Goal: Communication & Community: Participate in discussion

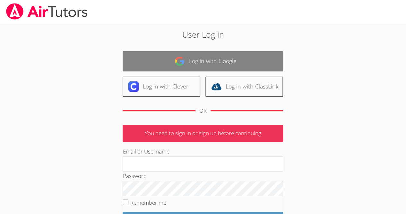
click at [227, 66] on link "Log in with Google" at bounding box center [203, 61] width 161 height 20
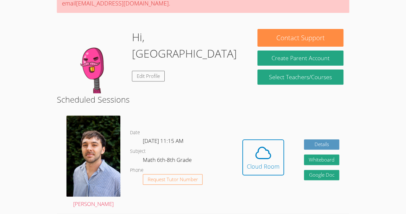
scroll to position [79, 0]
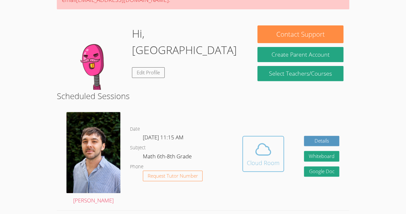
click at [264, 158] on icon at bounding box center [263, 149] width 18 height 18
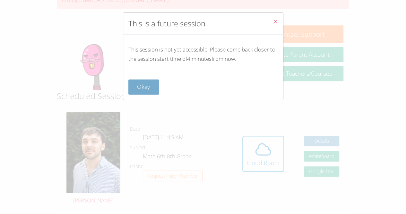
click at [144, 92] on button "Okay" at bounding box center [143, 86] width 31 height 15
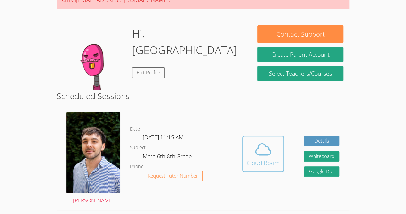
click at [280, 172] on button "Cloud Room" at bounding box center [264, 154] width 42 height 36
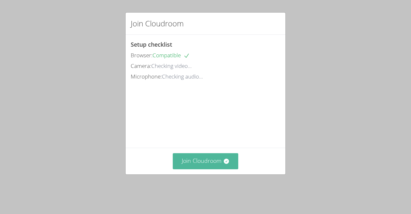
click at [212, 169] on button "Join Cloudroom" at bounding box center [206, 161] width 66 height 16
click at [207, 169] on button "Join Cloudroom" at bounding box center [206, 161] width 66 height 16
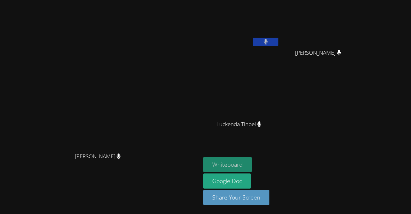
click at [252, 158] on button "Whiteboard" at bounding box center [227, 164] width 49 height 15
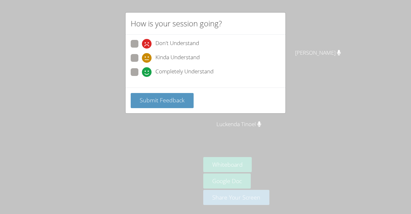
click at [160, 56] on span "Kinda Understand" at bounding box center [177, 58] width 44 height 10
click at [147, 56] on input "Kinda Understand" at bounding box center [144, 56] width 5 height 5
radio input "true"
click at [154, 69] on div "Completely Understand" at bounding box center [178, 72] width 72 height 10
click at [147, 69] on input "Completely Understand" at bounding box center [144, 70] width 5 height 5
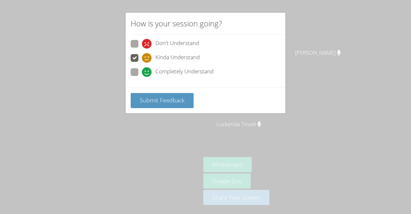
radio input "true"
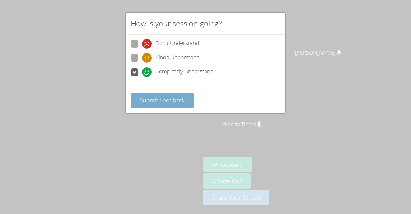
click at [144, 104] on button "Submit Feedback" at bounding box center [162, 100] width 63 height 15
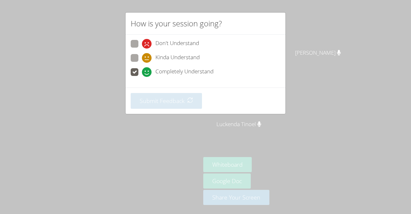
click at [137, 93] on div "Submit Feedback" at bounding box center [206, 100] width 160 height 26
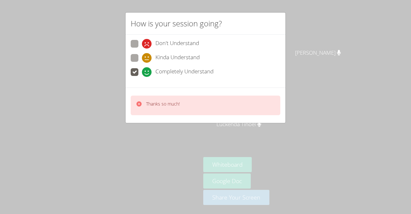
click at [137, 97] on div "Thanks so much!" at bounding box center [206, 105] width 150 height 20
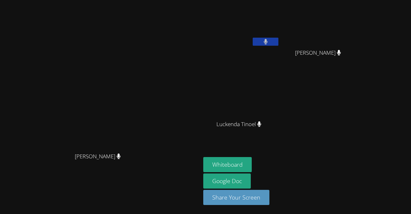
click at [141, 46] on video at bounding box center [100, 94] width 96 height 110
click at [280, 29] on video at bounding box center [241, 24] width 76 height 43
click at [279, 41] on button at bounding box center [266, 42] width 26 height 8
click at [269, 40] on icon at bounding box center [265, 41] width 7 height 5
click at [279, 43] on button at bounding box center [266, 42] width 26 height 8
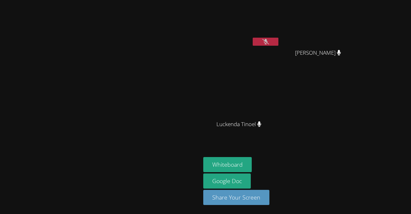
click at [279, 42] on button at bounding box center [266, 42] width 26 height 8
click at [279, 40] on button at bounding box center [266, 42] width 26 height 8
click at [279, 42] on button at bounding box center [266, 42] width 26 height 8
click at [279, 44] on button at bounding box center [266, 42] width 26 height 8
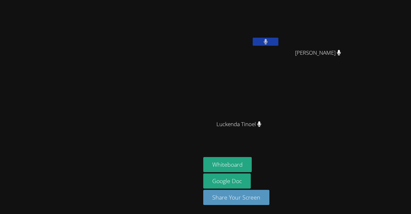
click at [279, 44] on button at bounding box center [266, 42] width 26 height 8
click at [279, 45] on button at bounding box center [266, 42] width 26 height 8
click at [279, 44] on button at bounding box center [266, 42] width 26 height 8
click at [268, 44] on icon at bounding box center [266, 41] width 4 height 5
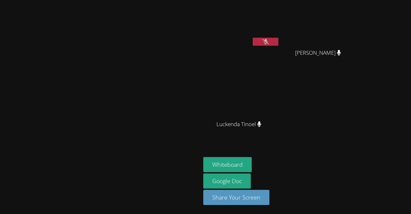
click at [269, 44] on icon at bounding box center [265, 41] width 7 height 5
click at [279, 45] on button at bounding box center [266, 42] width 26 height 8
click at [269, 44] on icon at bounding box center [265, 41] width 7 height 5
click at [280, 50] on div "Derbens Louis" at bounding box center [241, 37] width 76 height 69
click at [279, 44] on button at bounding box center [266, 42] width 26 height 8
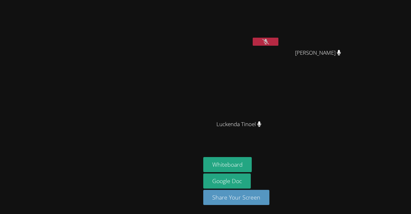
click at [279, 44] on button at bounding box center [266, 42] width 26 height 8
click at [269, 44] on icon at bounding box center [265, 41] width 7 height 5
click at [279, 45] on button at bounding box center [266, 42] width 26 height 8
